Goal: Transaction & Acquisition: Obtain resource

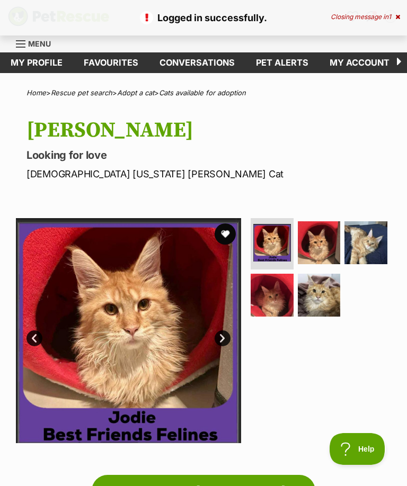
click at [313, 288] on img at bounding box center [319, 295] width 43 height 43
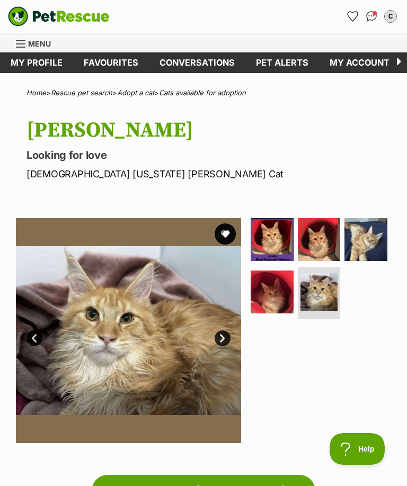
click at [367, 237] on img at bounding box center [365, 239] width 43 height 43
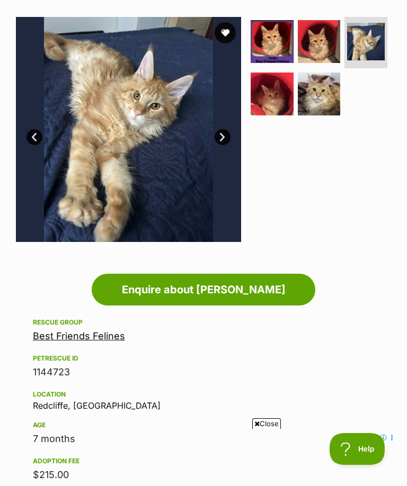
scroll to position [73, 0]
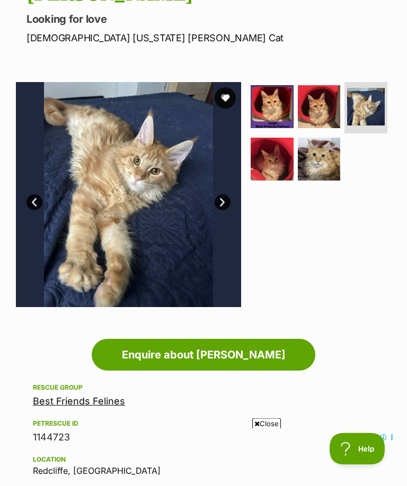
scroll to position [135, 0]
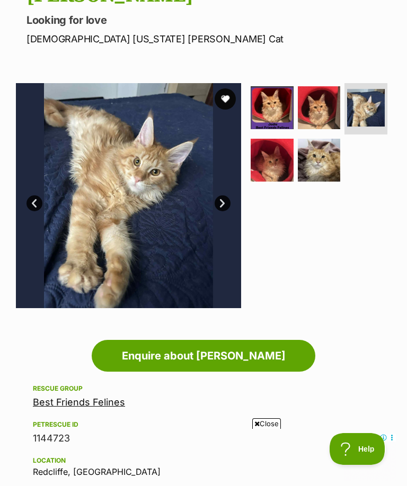
click at [229, 94] on button "favourite" at bounding box center [225, 98] width 21 height 21
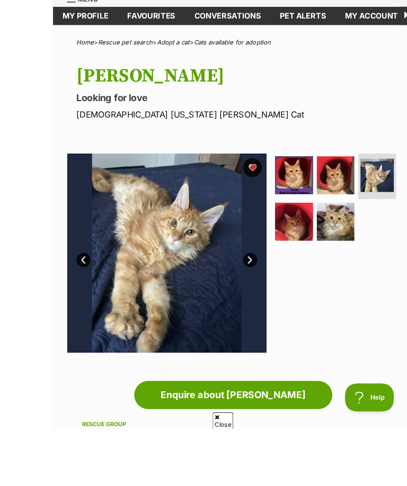
scroll to position [80, 0]
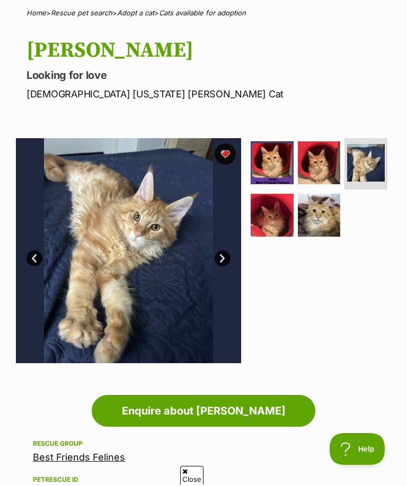
click at [323, 213] on img at bounding box center [319, 215] width 43 height 43
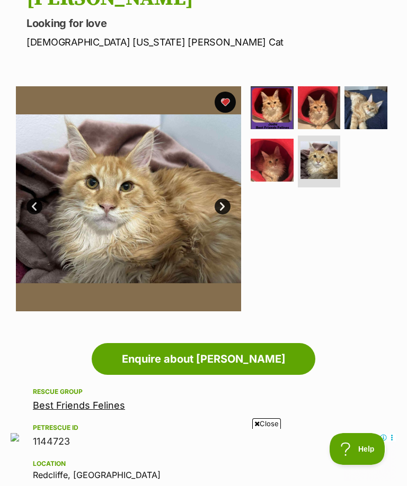
scroll to position [0, 0]
click at [275, 166] on img at bounding box center [272, 160] width 43 height 43
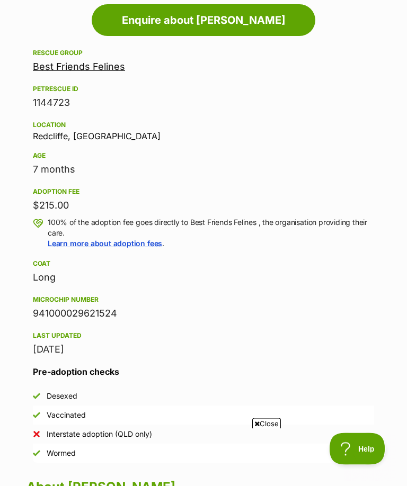
click at [108, 67] on link "Best Friends Felines" at bounding box center [79, 66] width 92 height 11
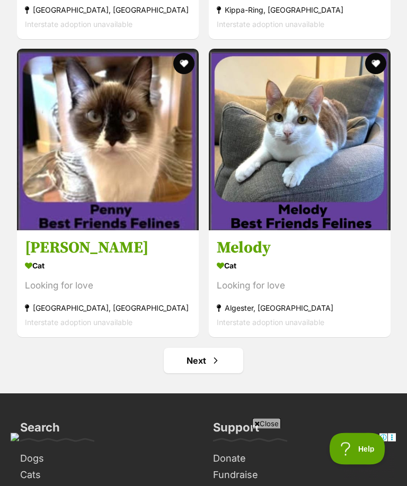
scroll to position [9793, 0]
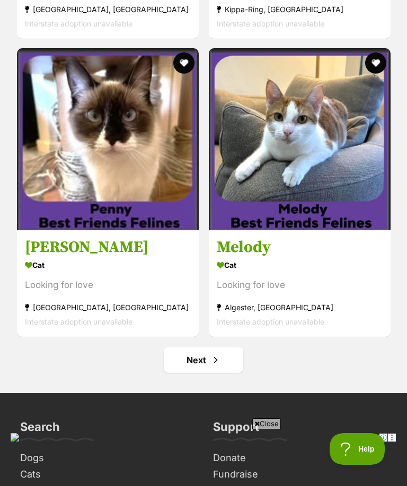
click at [216, 367] on span "Next page" at bounding box center [215, 360] width 11 height 13
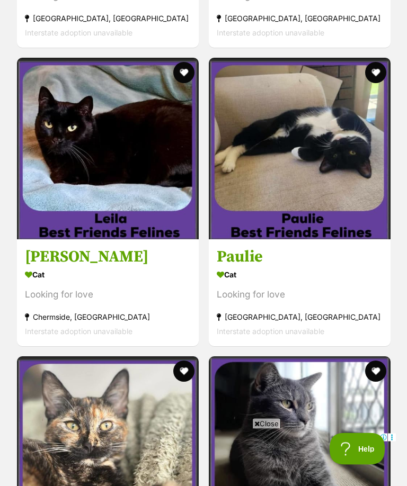
scroll to position [8870, 0]
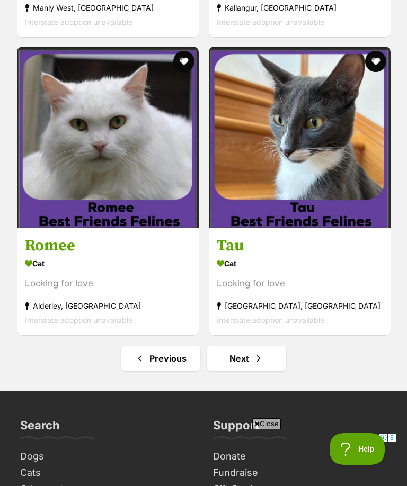
click at [264, 371] on link "Next" at bounding box center [246, 358] width 79 height 25
